Goal: Task Accomplishment & Management: Manage account settings

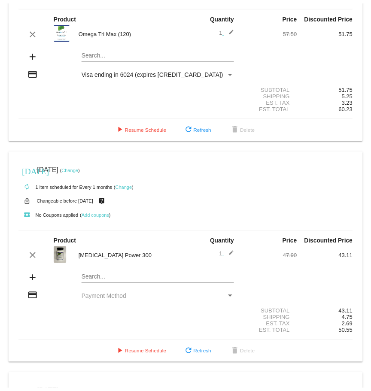
scroll to position [86, 0]
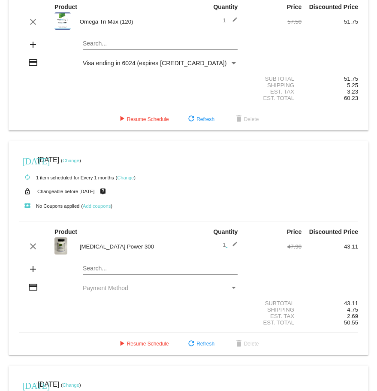
click at [103, 21] on div "Omega Tri Max (120)" at bounding box center [132, 21] width 113 height 6
click at [64, 24] on img at bounding box center [63, 20] width 16 height 17
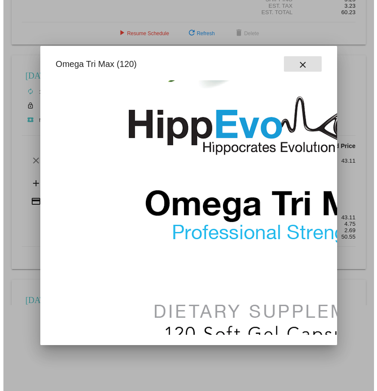
scroll to position [217, 0]
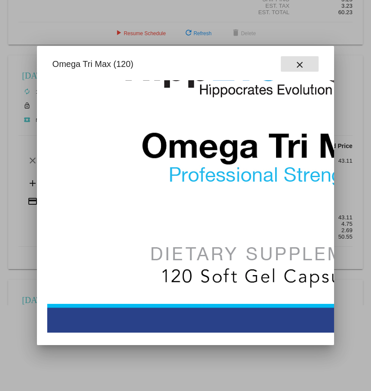
click at [300, 65] on mat-icon "close" at bounding box center [299, 65] width 10 height 10
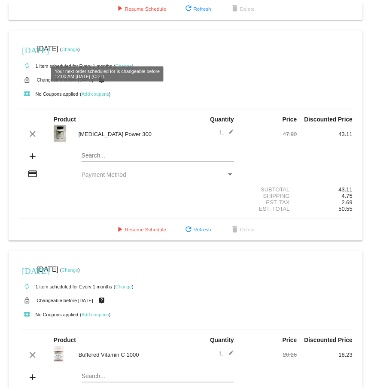
scroll to position [215, 0]
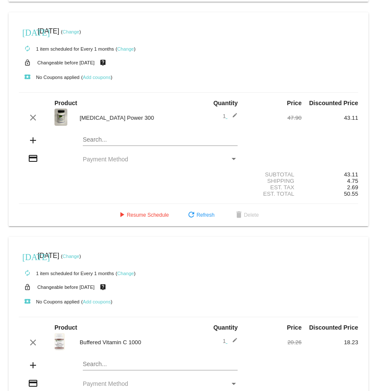
click at [57, 64] on img at bounding box center [61, 117] width 13 height 17
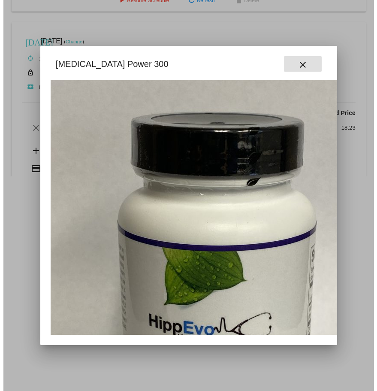
scroll to position [0, 0]
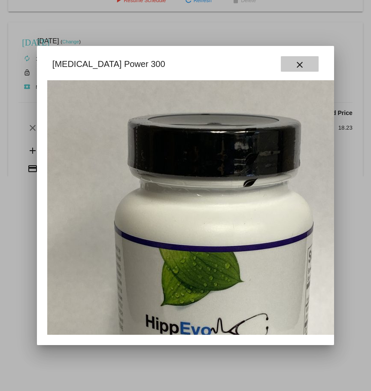
click at [299, 64] on mat-icon "close" at bounding box center [299, 65] width 10 height 10
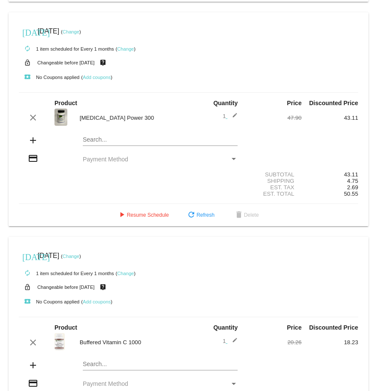
click at [79, 32] on link "Change" at bounding box center [71, 31] width 17 height 5
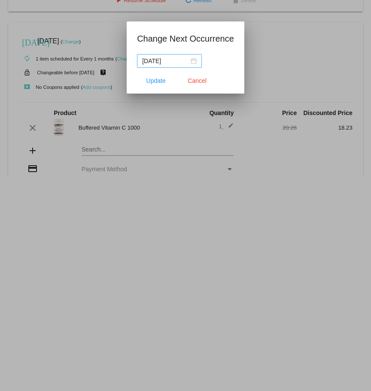
click at [193, 62] on div "[DATE]" at bounding box center [169, 60] width 55 height 9
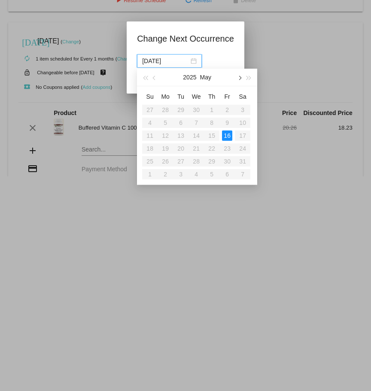
click at [237, 64] on button "button" at bounding box center [238, 77] width 9 height 17
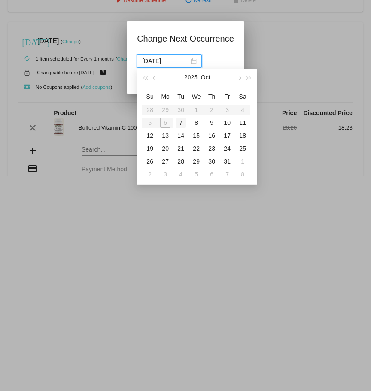
click at [179, 64] on div "7" at bounding box center [181, 123] width 10 height 10
type input "[DATE]"
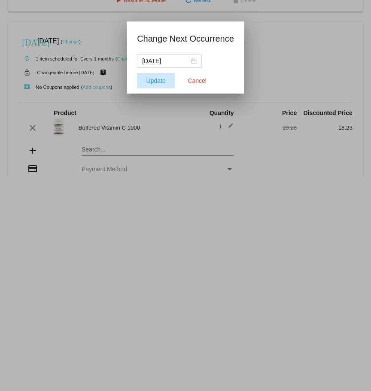
click at [145, 64] on button "Update" at bounding box center [156, 80] width 38 height 15
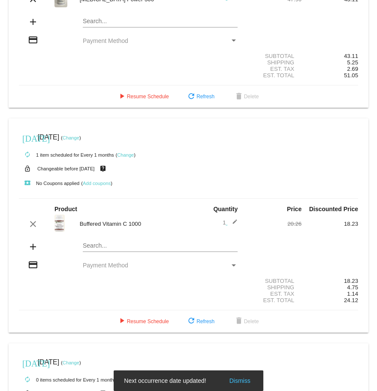
scroll to position [343, 0]
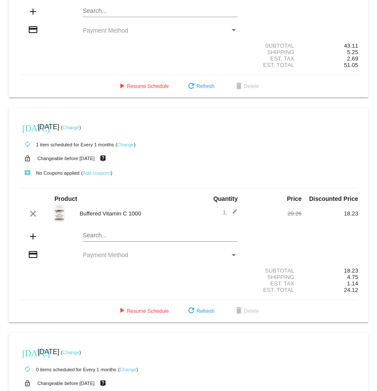
click at [230, 33] on div "Payment Method" at bounding box center [234, 30] width 8 height 7
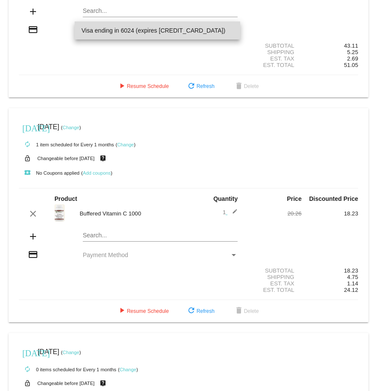
click at [137, 31] on span "Visa ending in 6024 (expires [CREDIT_CARD_DATA])" at bounding box center [158, 30] width 152 height 18
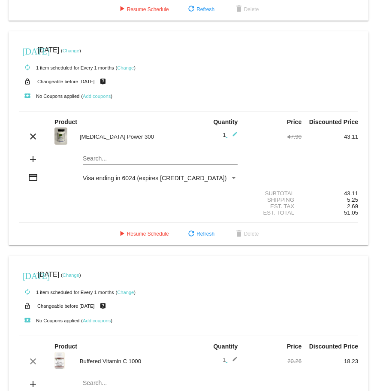
scroll to position [300, 0]
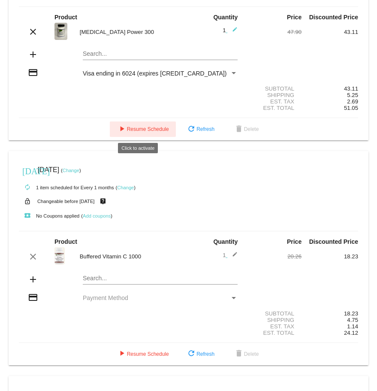
click at [145, 64] on span "play_arrow Resume Schedule" at bounding box center [143, 129] width 52 height 6
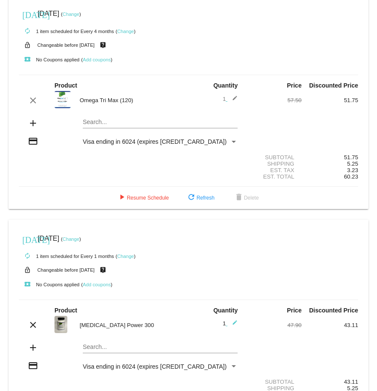
scroll to position [0, 0]
